Goal: Check status: Check status

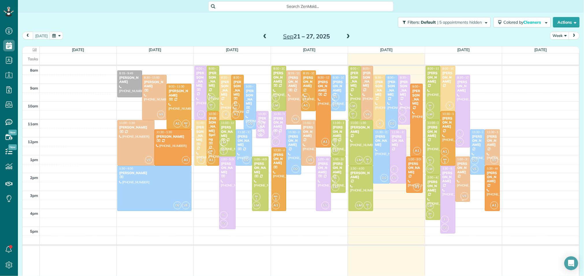
scroll to position [2, 2]
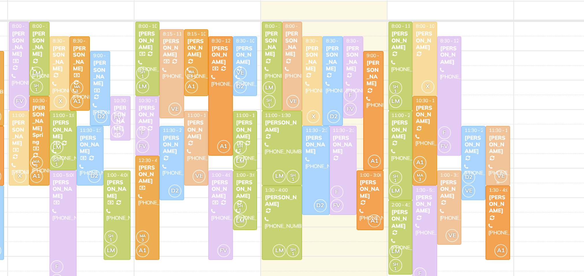
click at [495, 140] on div "[PERSON_NAME]" at bounding box center [492, 141] width 11 height 12
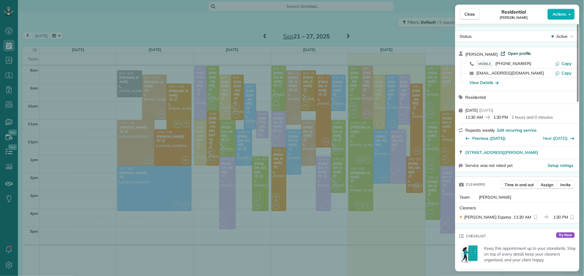
click at [508, 55] on span "Open profile" at bounding box center [519, 54] width 23 height 6
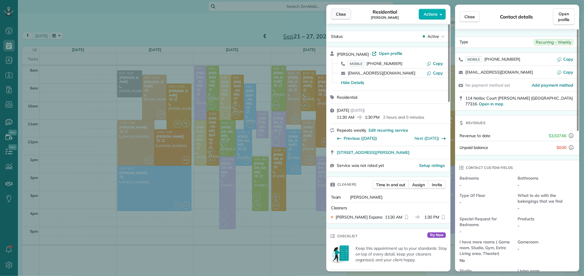
click at [337, 14] on span "Close" at bounding box center [341, 14] width 10 height 6
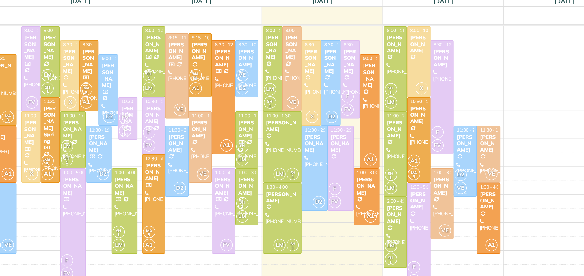
click at [477, 145] on div "[PERSON_NAME]" at bounding box center [477, 141] width 11 height 12
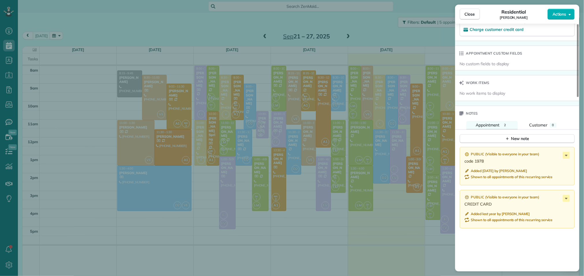
scroll to position [592, 0]
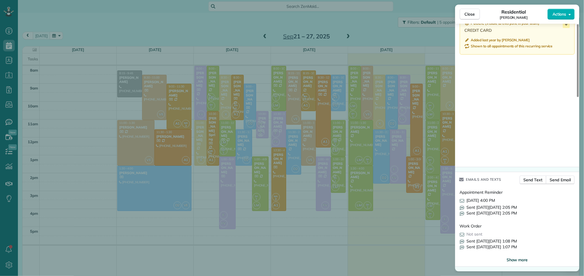
click at [521, 260] on span "Show more" at bounding box center [516, 260] width 21 height 6
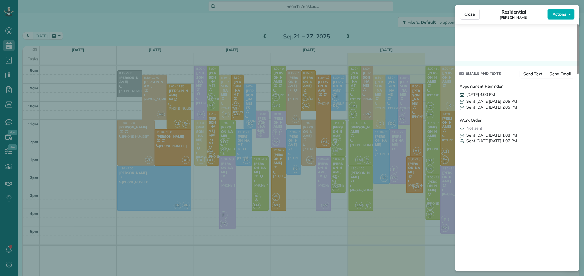
scroll to position [715, 0]
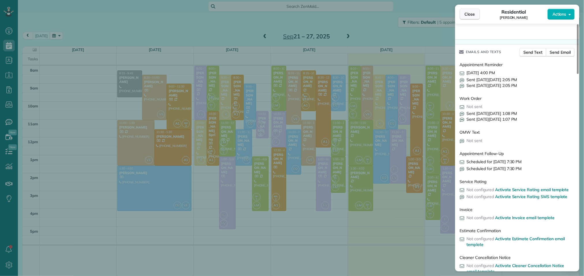
click at [471, 12] on span "Close" at bounding box center [470, 14] width 10 height 6
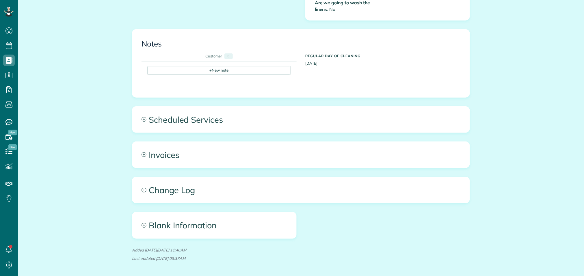
scroll to position [2, 2]
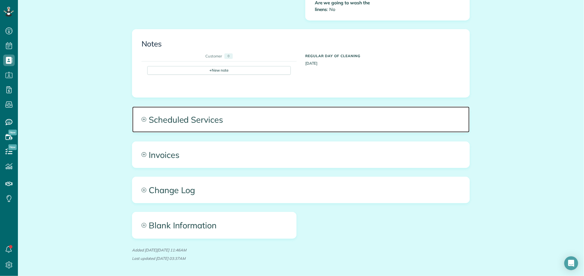
click at [279, 113] on span "Scheduled Services" at bounding box center [300, 120] width 337 height 26
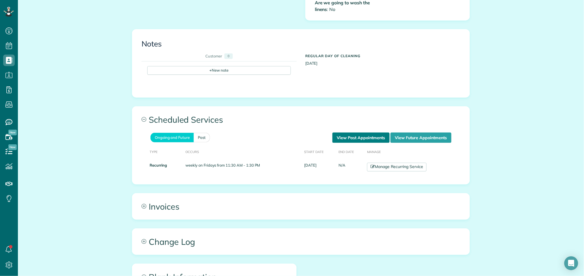
click at [351, 133] on link "View Past Appointments" at bounding box center [360, 138] width 57 height 10
